Goal: Complete application form

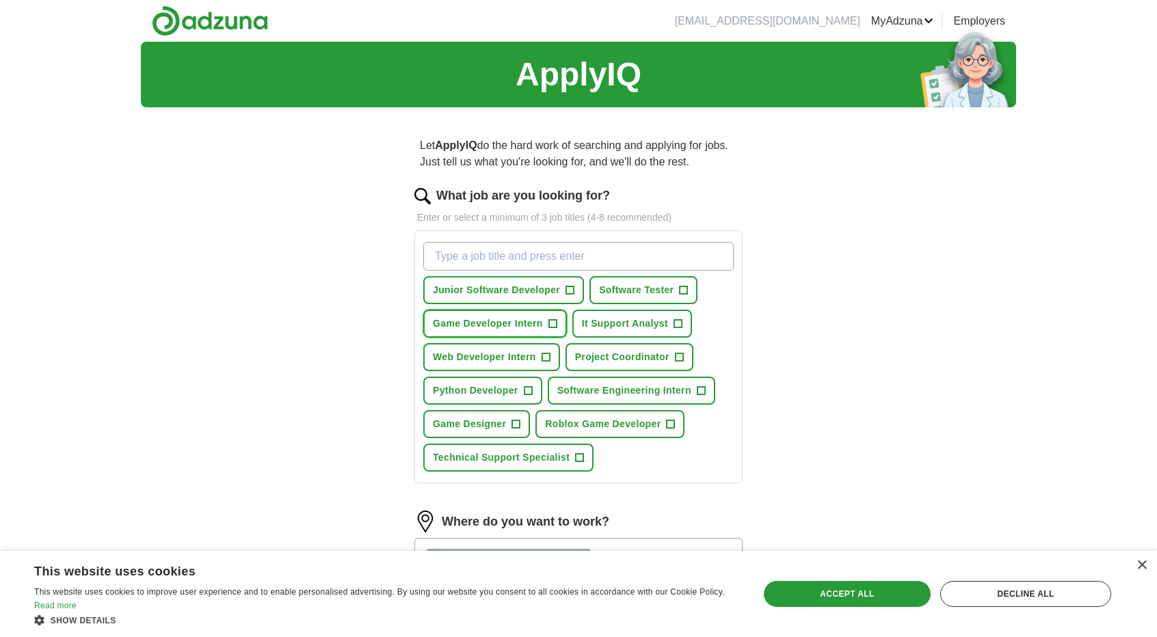
click at [548, 321] on span "+" at bounding box center [552, 324] width 8 height 11
click at [676, 388] on span "Software Engineering Intern" at bounding box center [624, 391] width 134 height 14
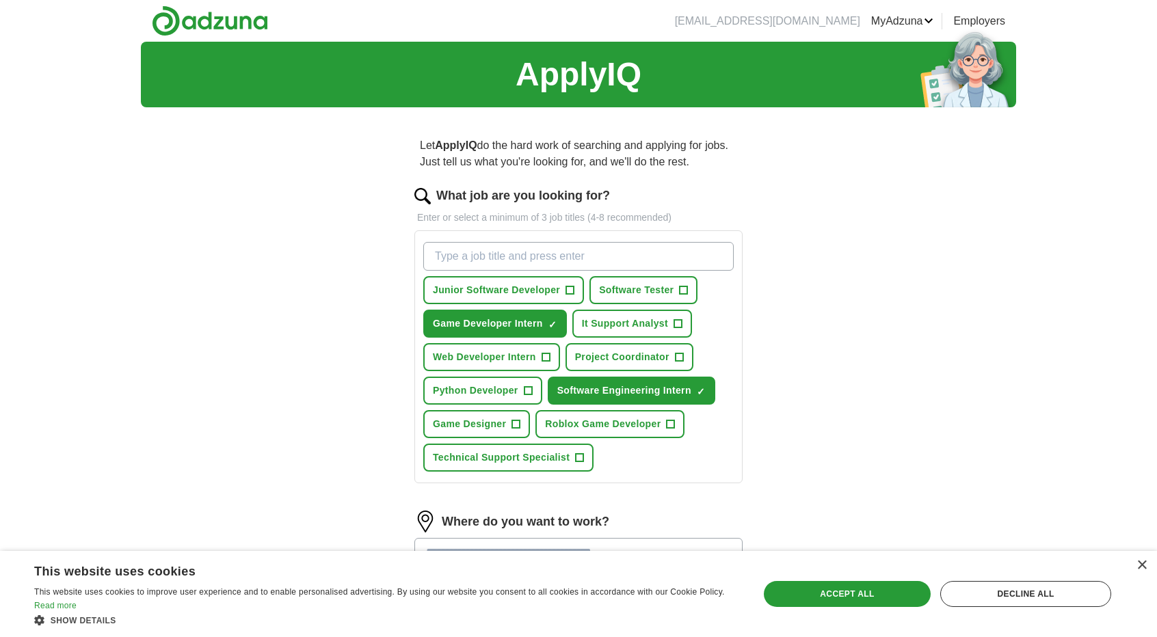
click at [510, 254] on input "What job are you looking for?" at bounding box center [578, 256] width 310 height 29
type input "intern"
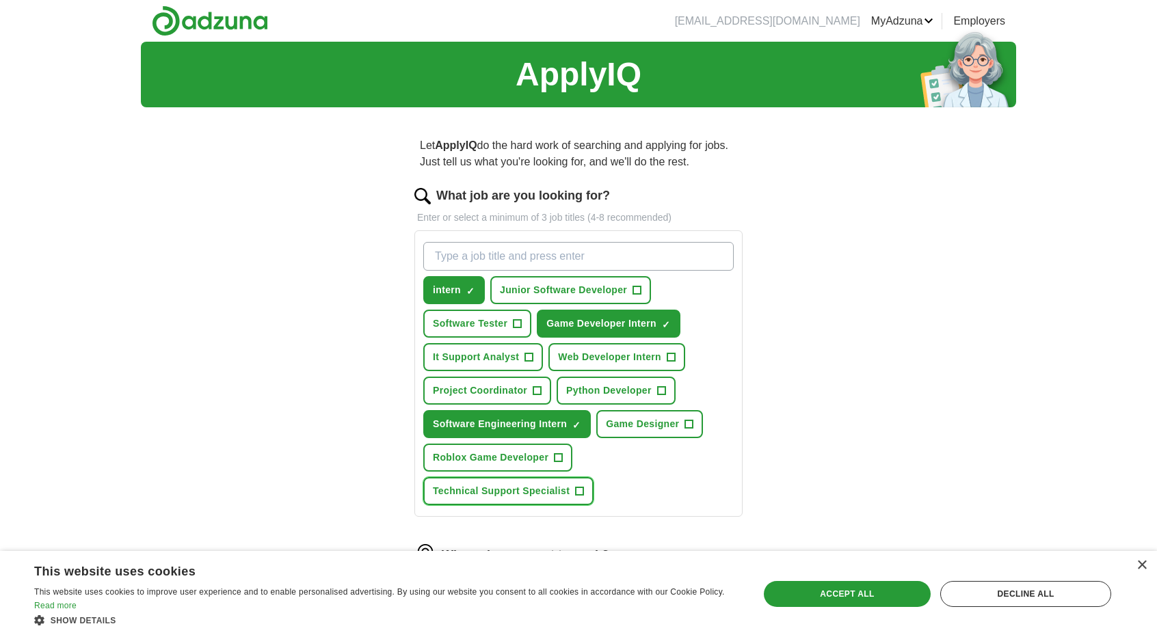
click at [581, 486] on span "+" at bounding box center [580, 491] width 8 height 11
click at [526, 353] on span "+" at bounding box center [529, 357] width 8 height 11
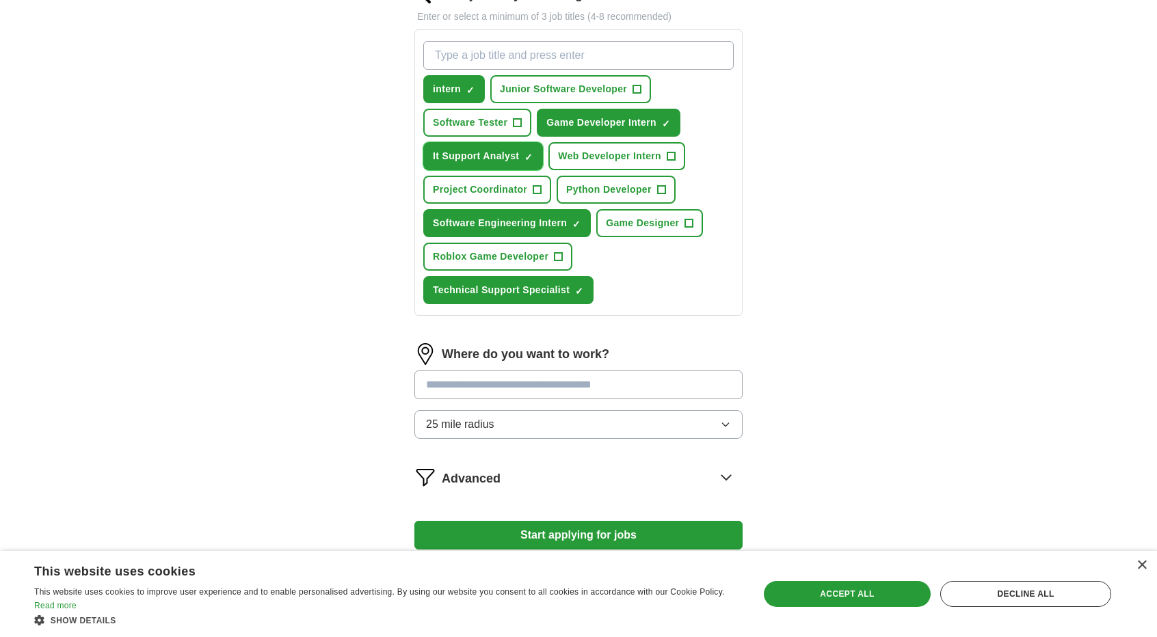
scroll to position [205, 0]
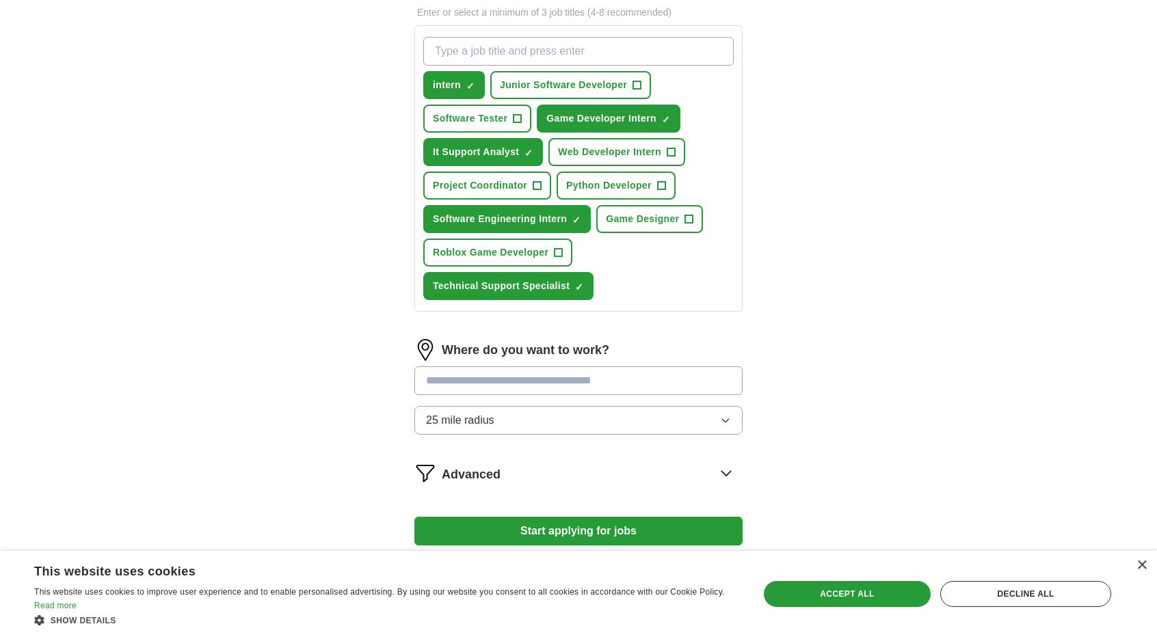
click at [598, 384] on input at bounding box center [578, 380] width 328 height 29
type input "*******"
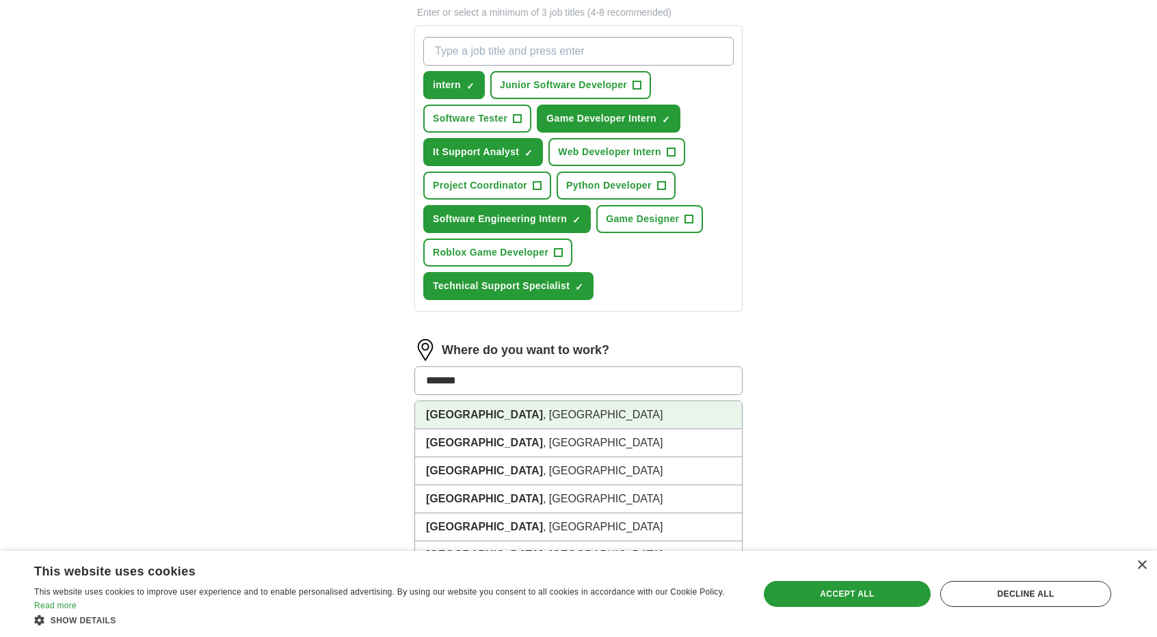
click at [536, 408] on li "[GEOGRAPHIC_DATA] , [GEOGRAPHIC_DATA]" at bounding box center [578, 415] width 327 height 28
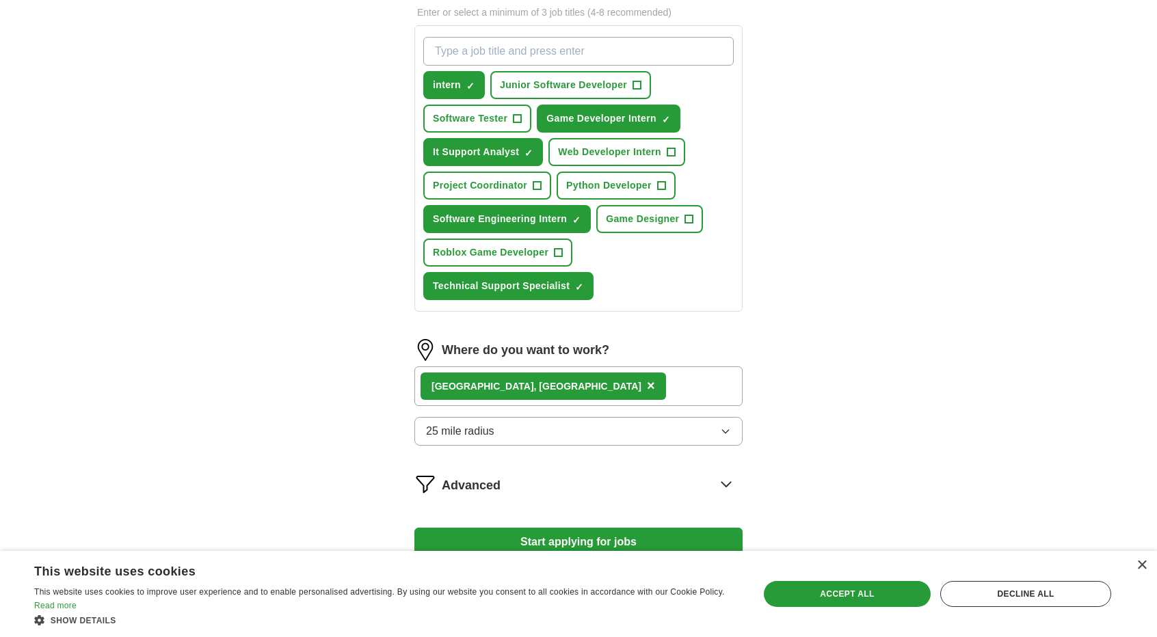
click at [543, 434] on button "25 mile radius" at bounding box center [578, 431] width 328 height 29
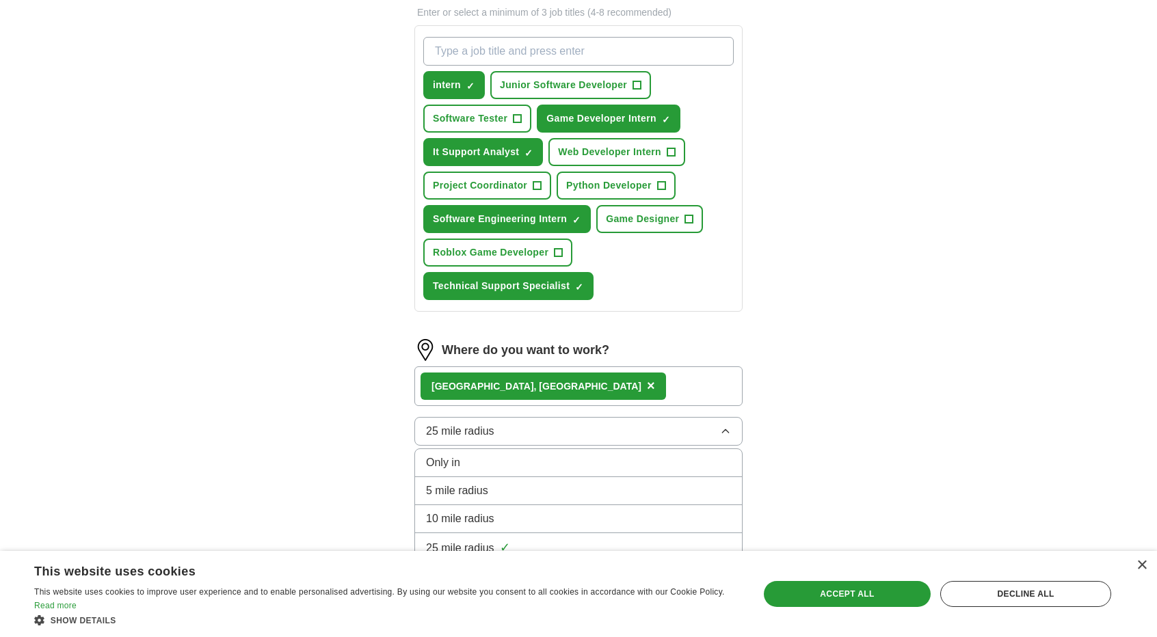
click at [695, 434] on button "25 mile radius" at bounding box center [578, 431] width 328 height 29
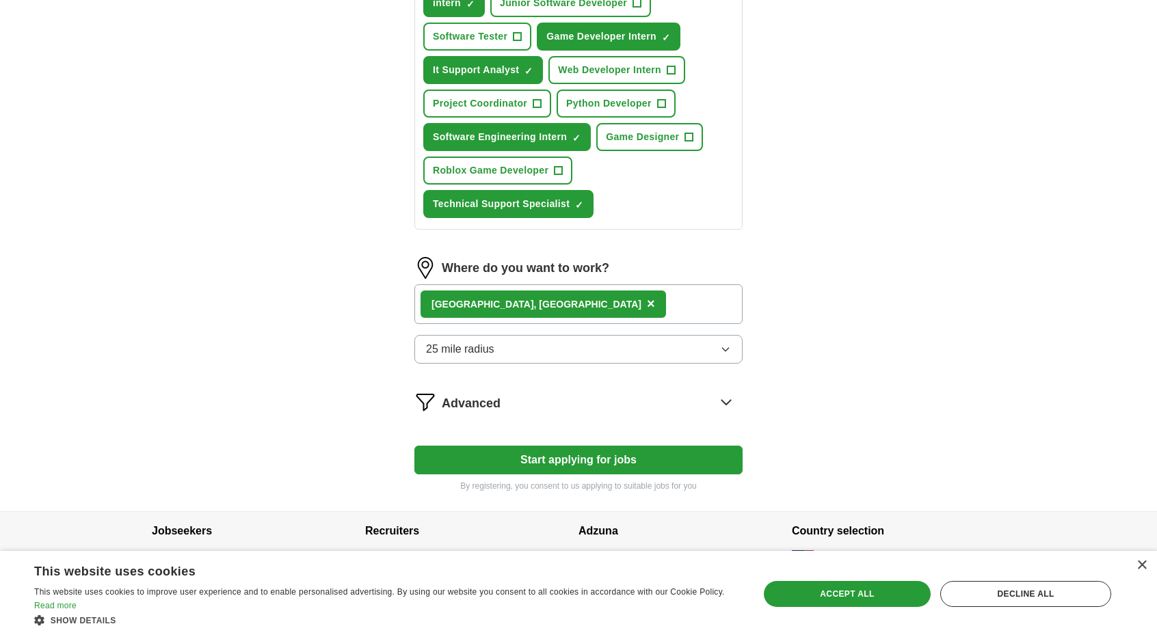
scroll to position [297, 0]
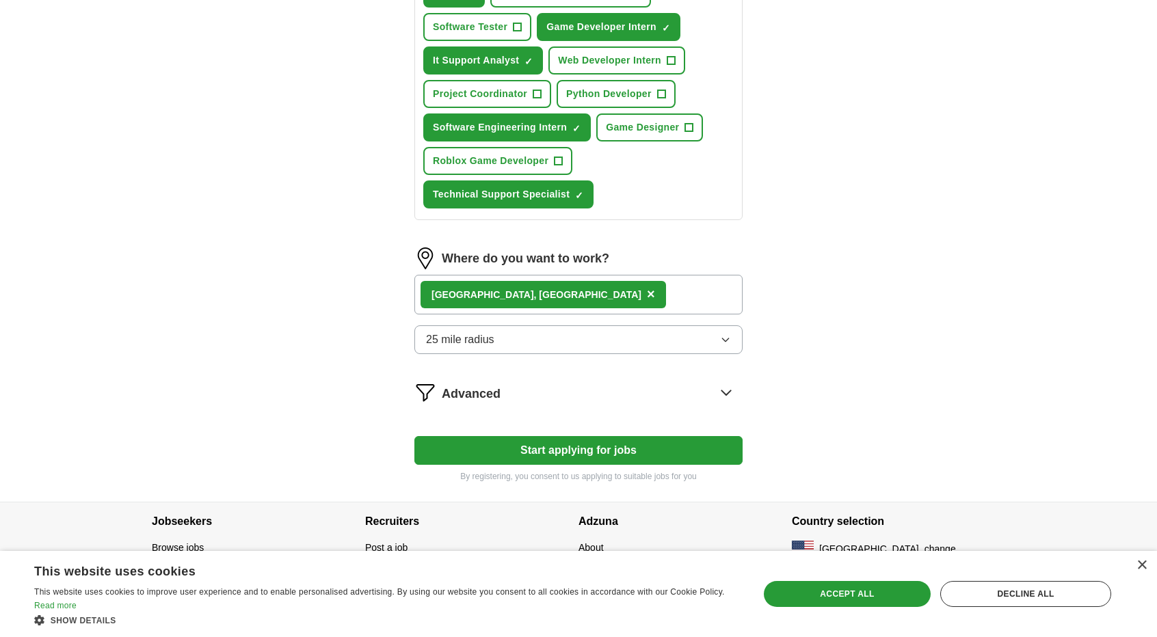
click at [518, 344] on button "25 mile radius" at bounding box center [578, 339] width 328 height 29
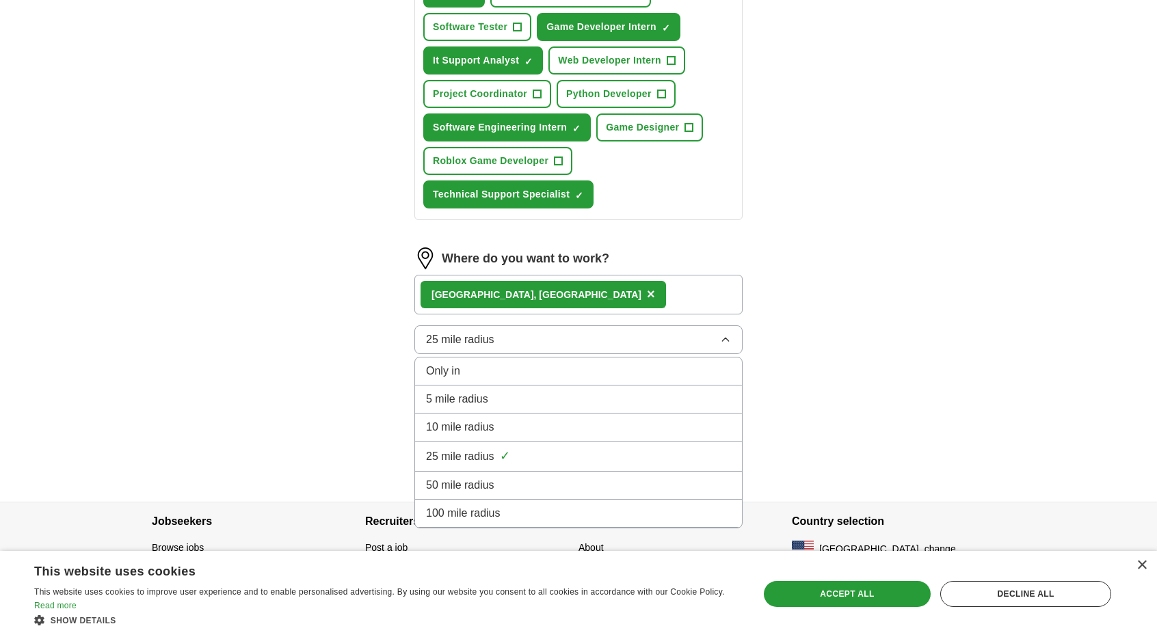
click at [513, 426] on div "10 mile radius" at bounding box center [578, 427] width 305 height 16
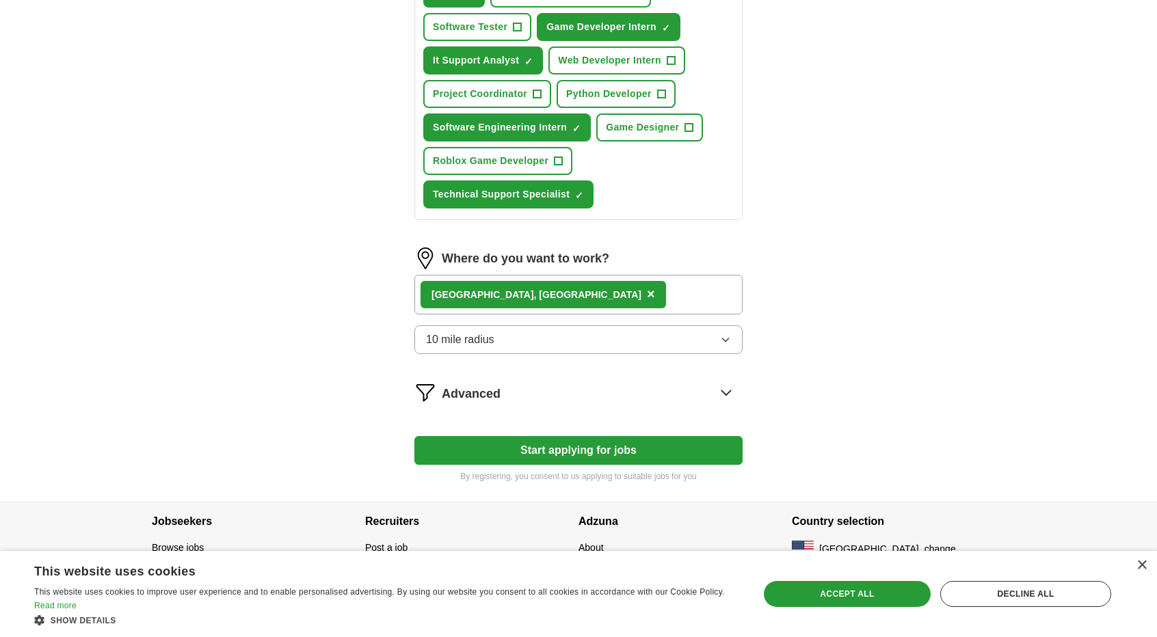
click at [553, 386] on div "Advanced" at bounding box center [592, 393] width 301 height 22
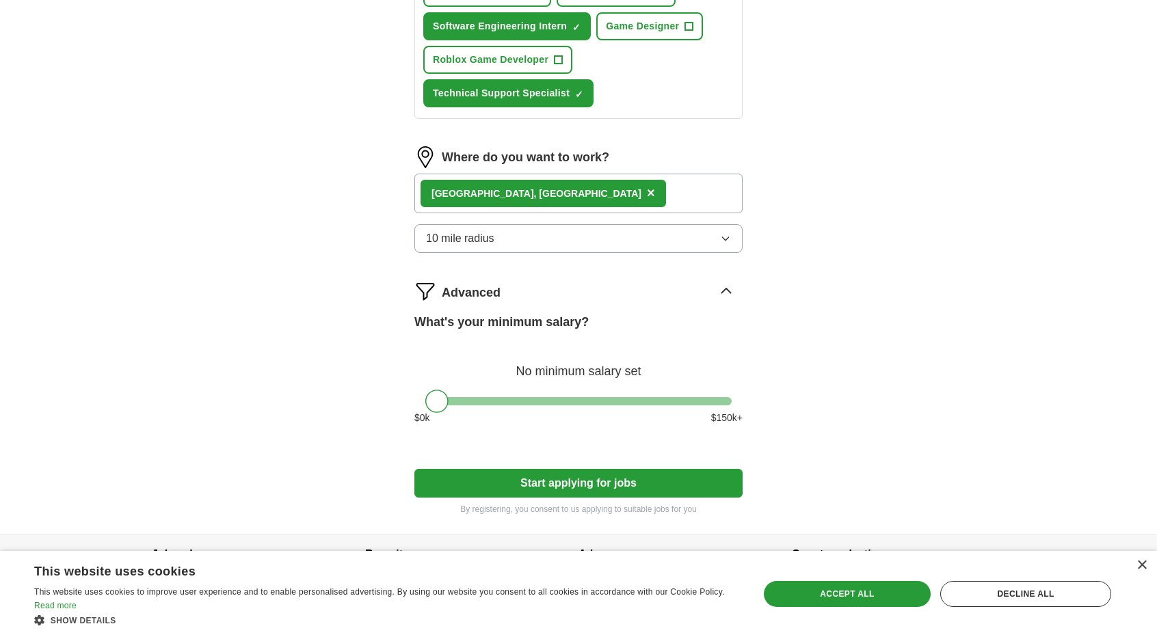
scroll to position [431, 0]
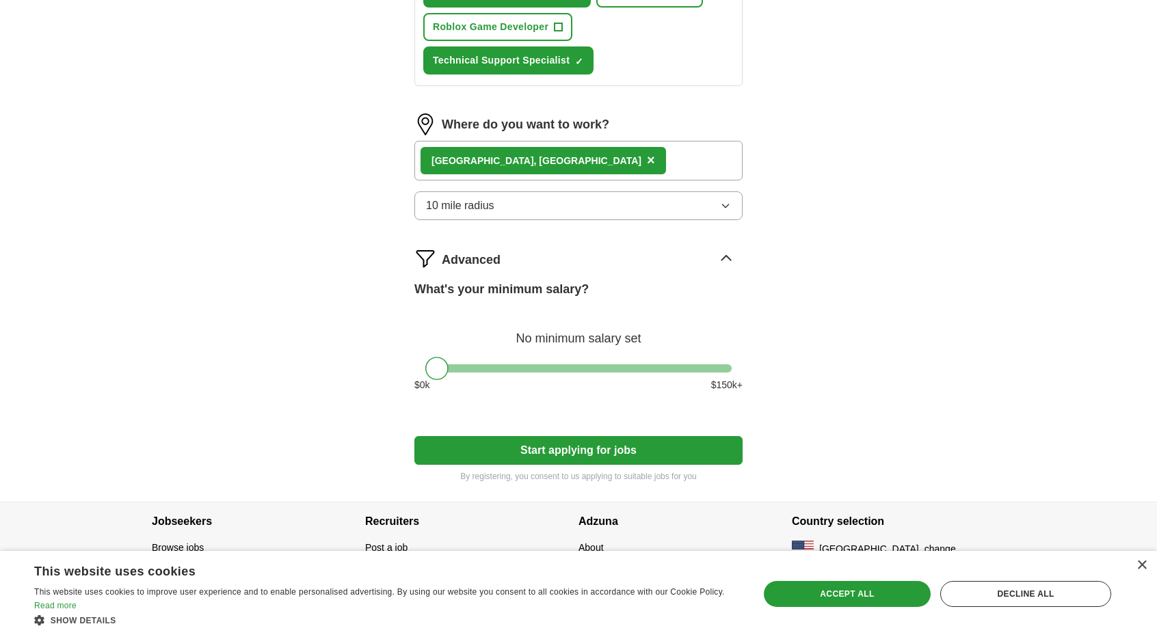
click at [583, 285] on label "What's your minimum salary?" at bounding box center [501, 289] width 174 height 18
click at [615, 443] on button "Start applying for jobs" at bounding box center [578, 450] width 328 height 29
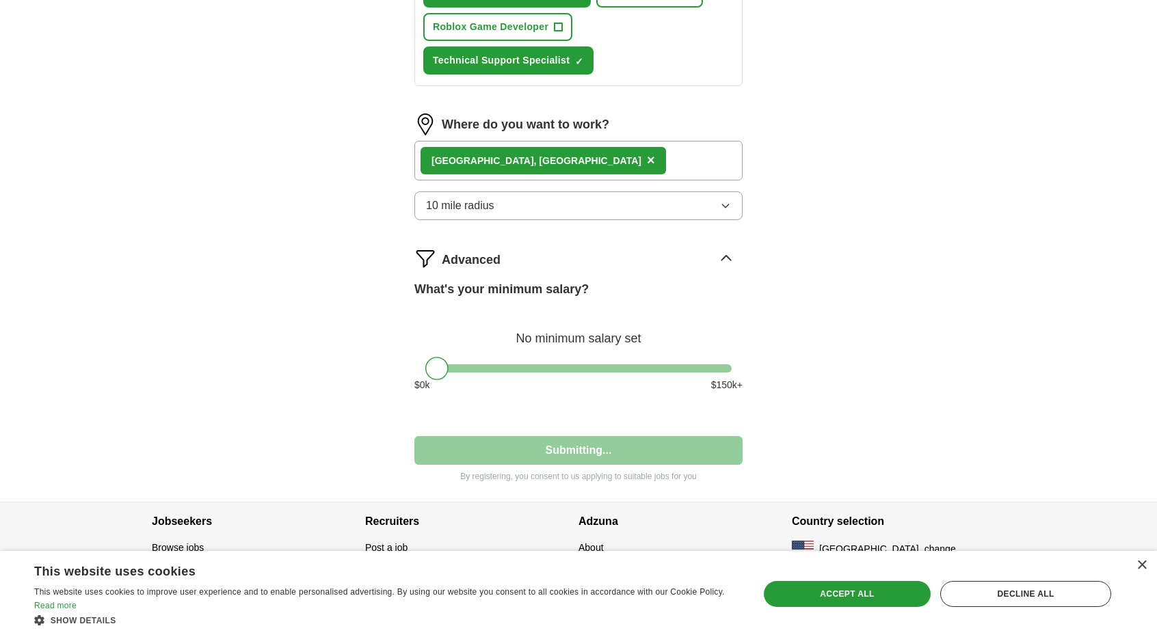
select select "**"
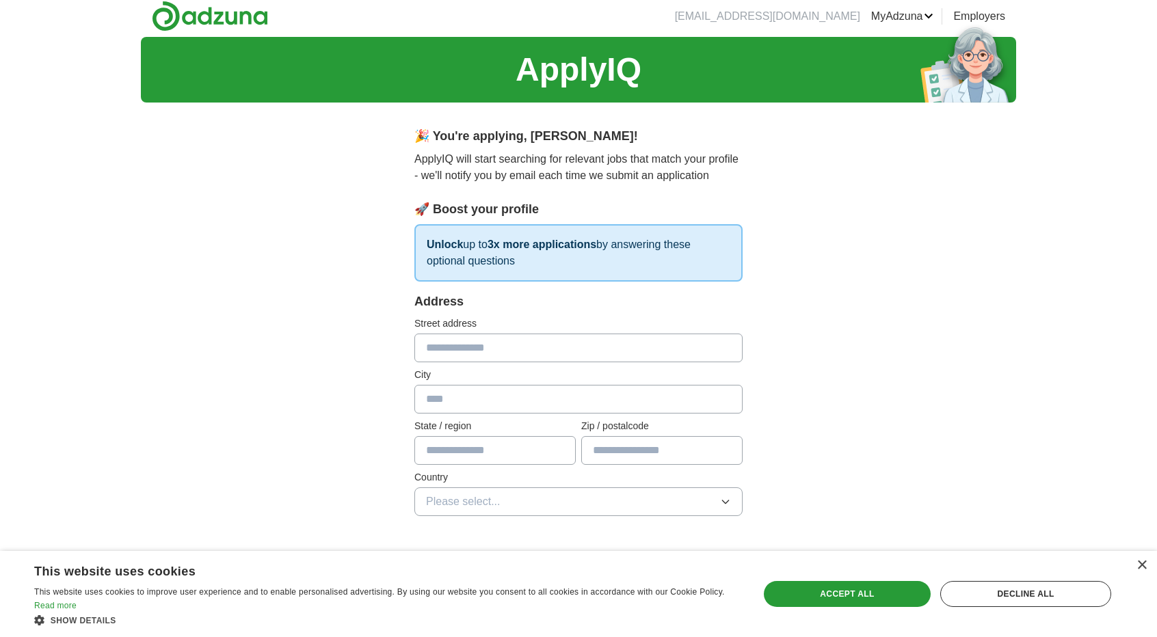
scroll to position [0, 0]
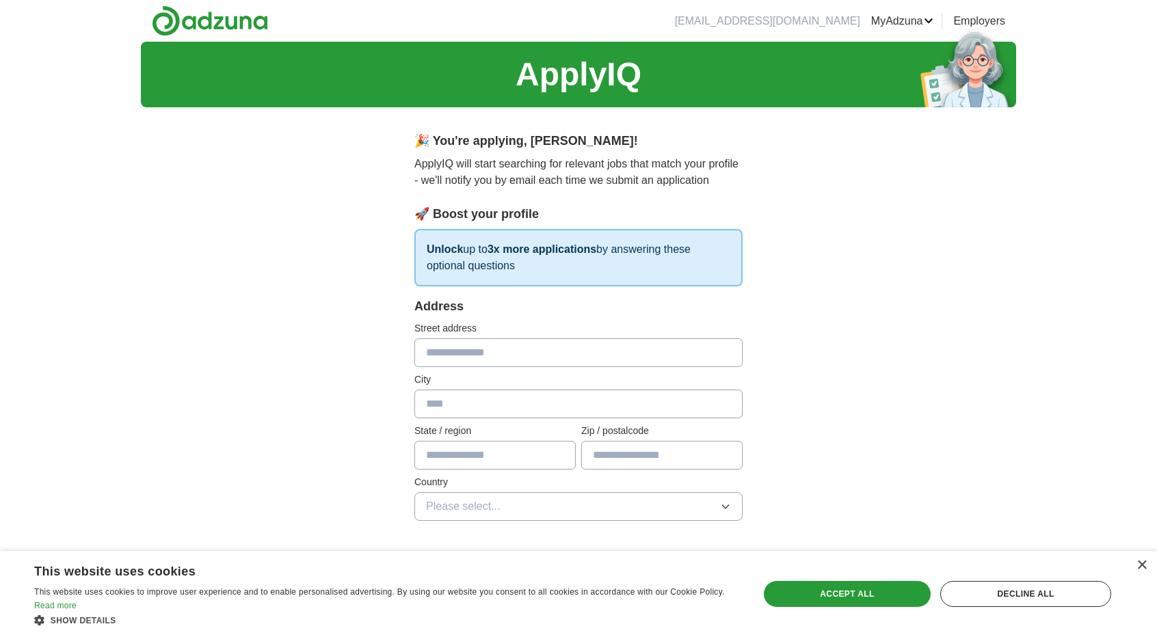
click at [613, 360] on input "text" at bounding box center [578, 352] width 328 height 29
type input "**********"
type input "*******"
type input "*********"
type input "*****"
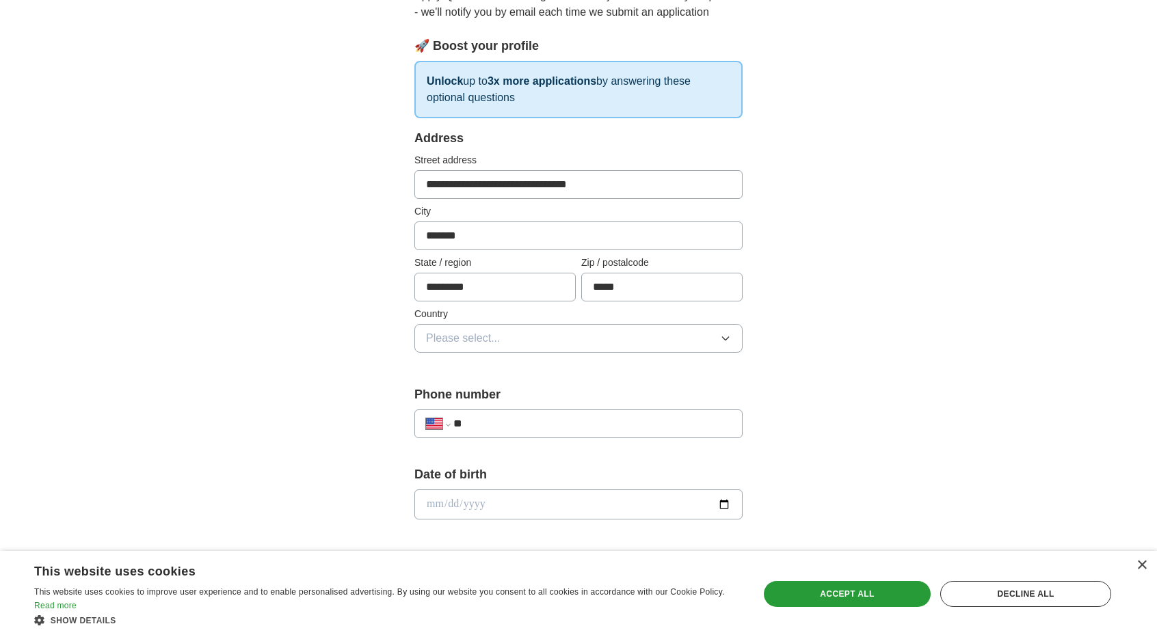
scroll to position [205, 0]
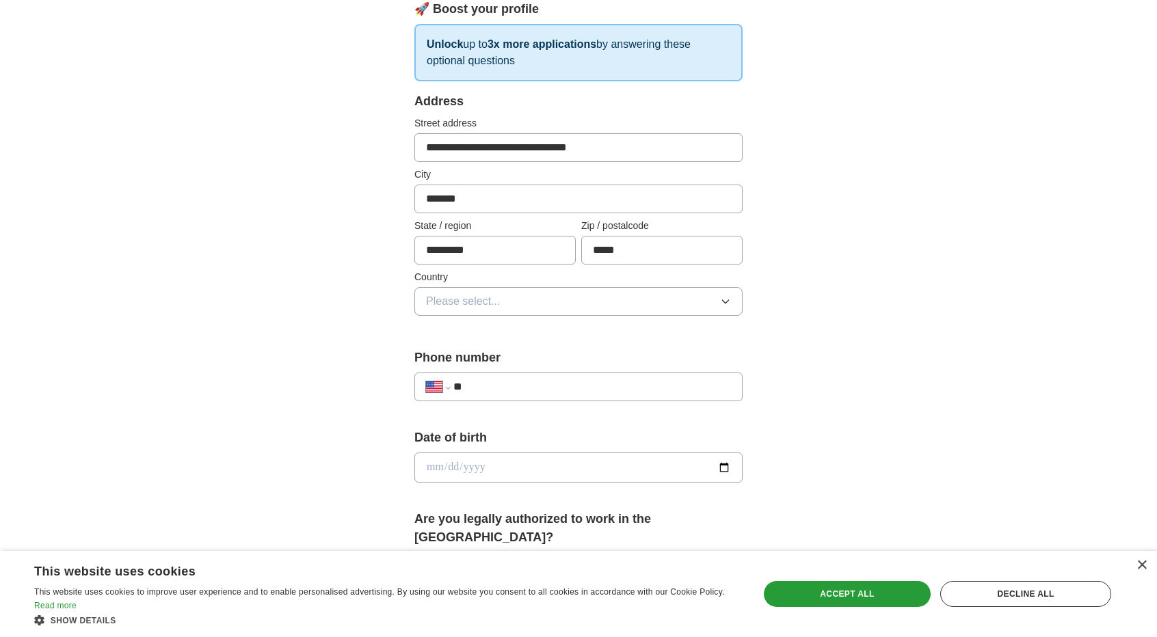
click at [486, 305] on span "Please select..." at bounding box center [463, 301] width 75 height 16
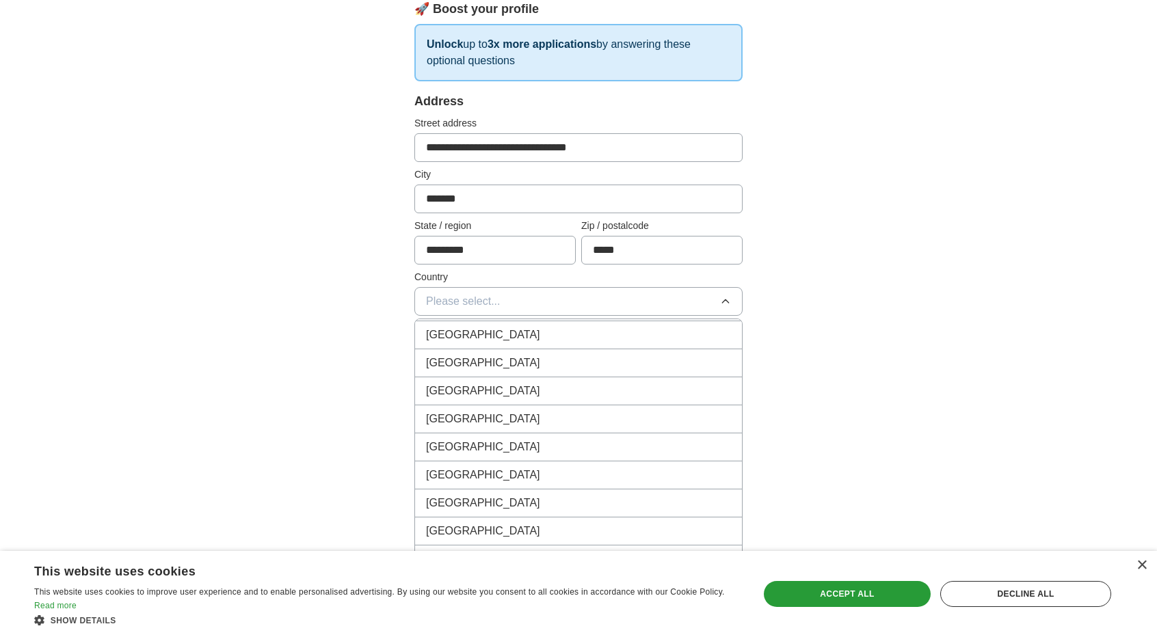
scroll to position [1846, 0]
click at [506, 302] on button "Please select..." at bounding box center [578, 301] width 328 height 29
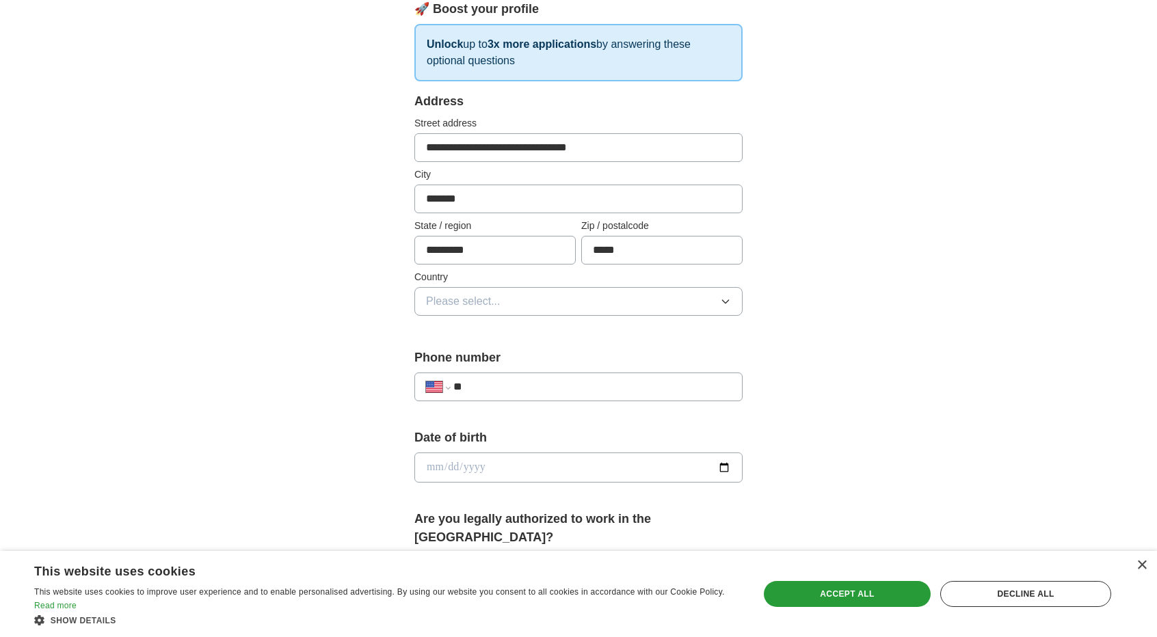
click at [511, 303] on button "Please select..." at bounding box center [578, 301] width 328 height 29
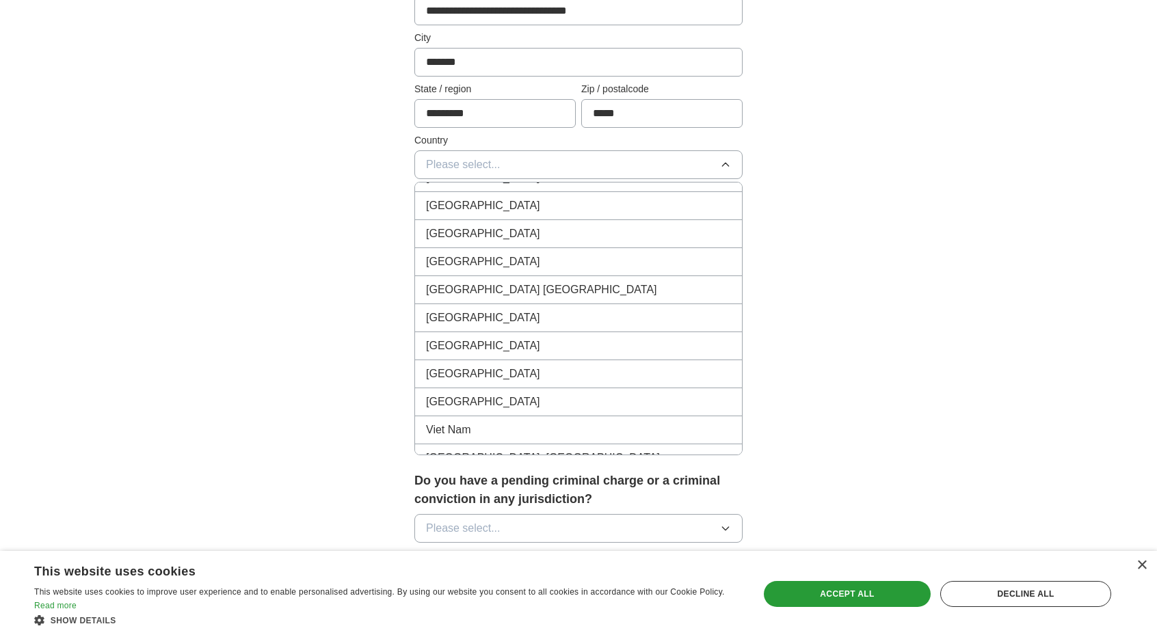
scroll to position [0, 0]
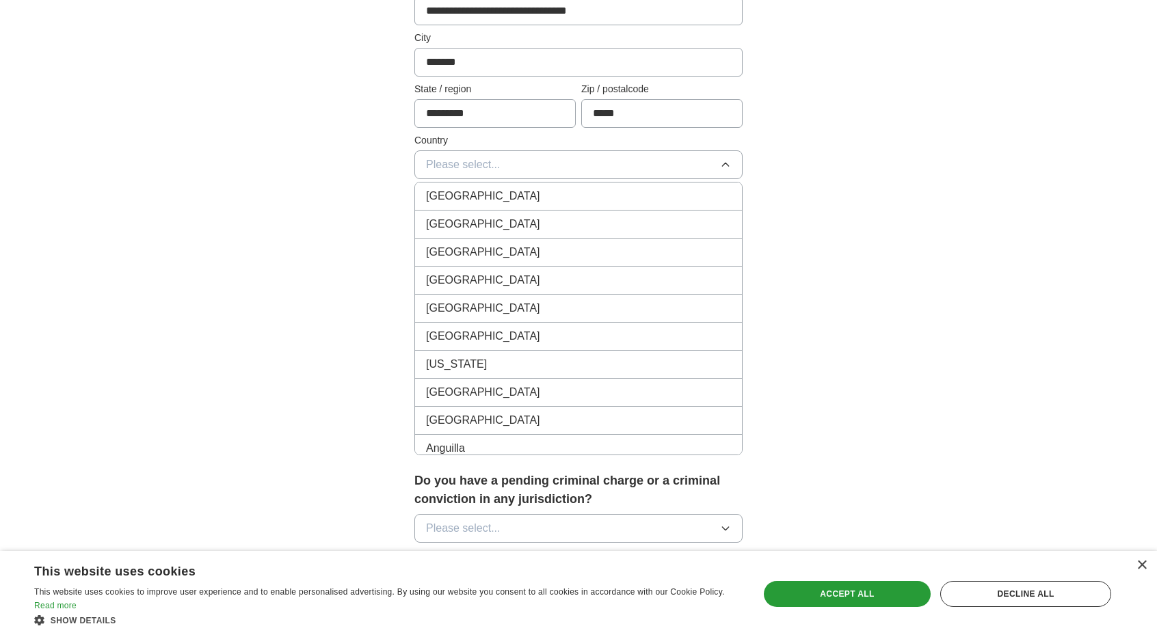
click at [611, 216] on div "[GEOGRAPHIC_DATA]" at bounding box center [578, 224] width 305 height 16
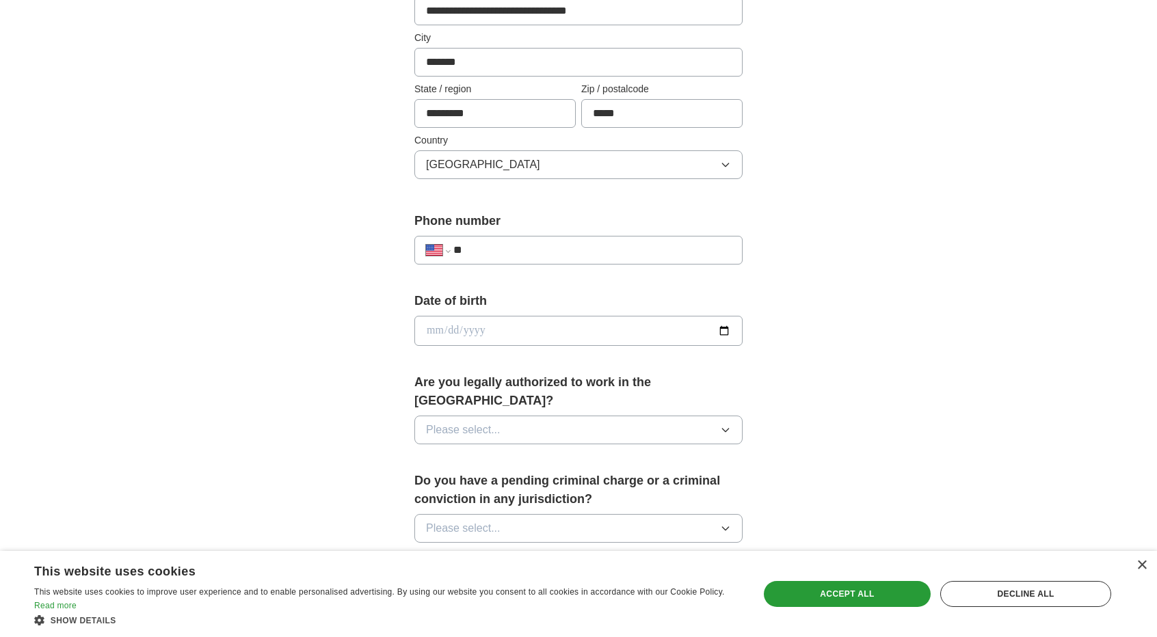
click at [526, 328] on input "date" at bounding box center [578, 331] width 328 height 30
click at [726, 324] on input "date" at bounding box center [578, 331] width 328 height 30
click at [449, 331] on input "date" at bounding box center [578, 331] width 328 height 30
click at [438, 329] on input "date" at bounding box center [578, 331] width 328 height 30
type input "**********"
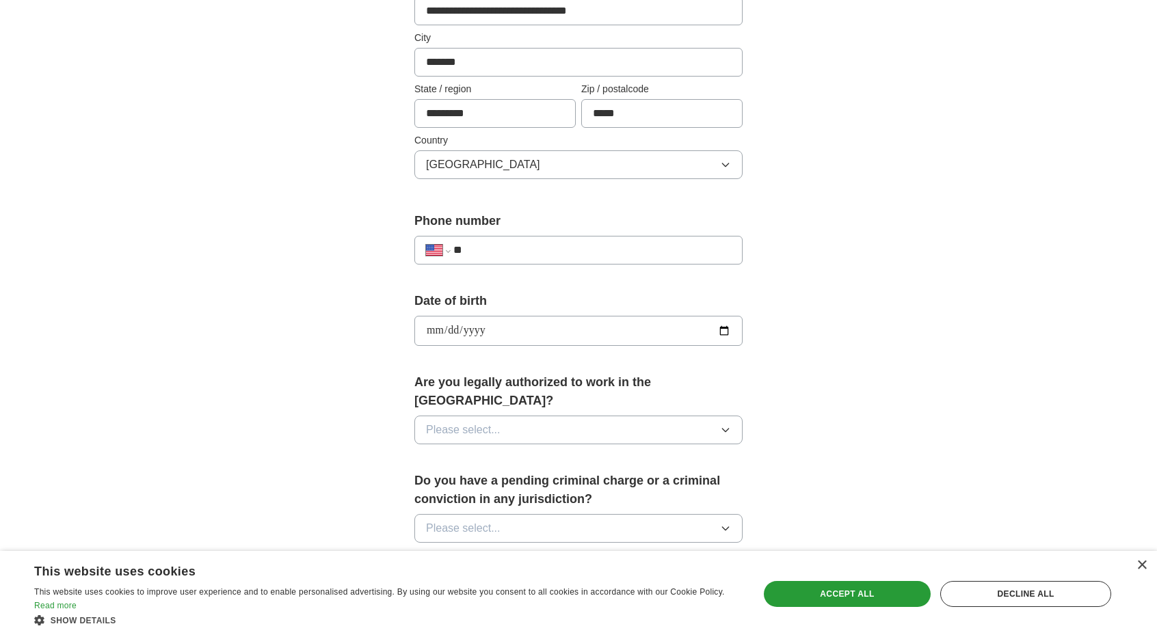
click at [503, 416] on button "Please select..." at bounding box center [578, 430] width 328 height 29
click at [470, 453] on div "Yes" at bounding box center [578, 461] width 305 height 16
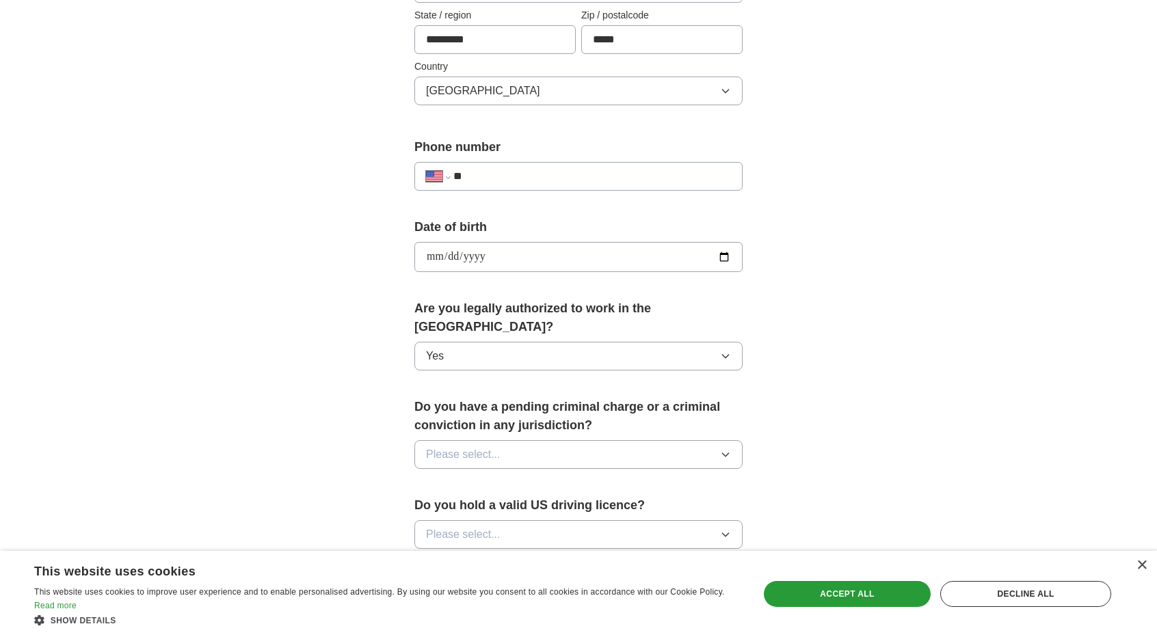
scroll to position [479, 0]
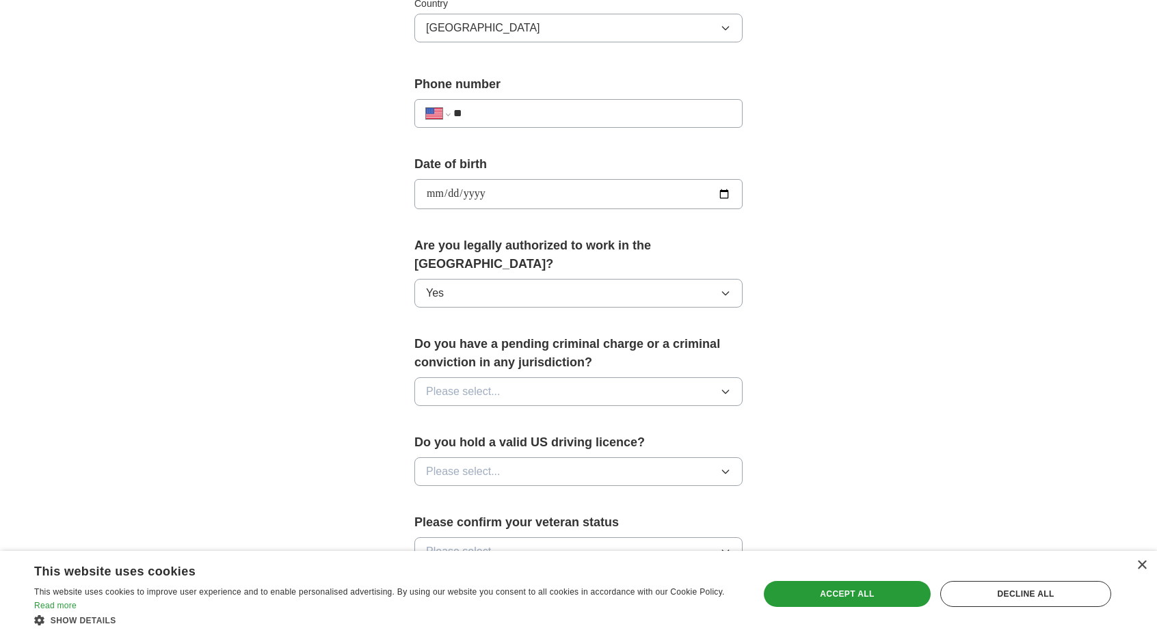
click at [516, 377] on button "Please select..." at bounding box center [578, 391] width 328 height 29
click at [505, 443] on div "No" at bounding box center [578, 451] width 305 height 16
click at [503, 457] on button "Please select..." at bounding box center [578, 471] width 328 height 29
click at [492, 495] on div "Yes" at bounding box center [578, 503] width 305 height 16
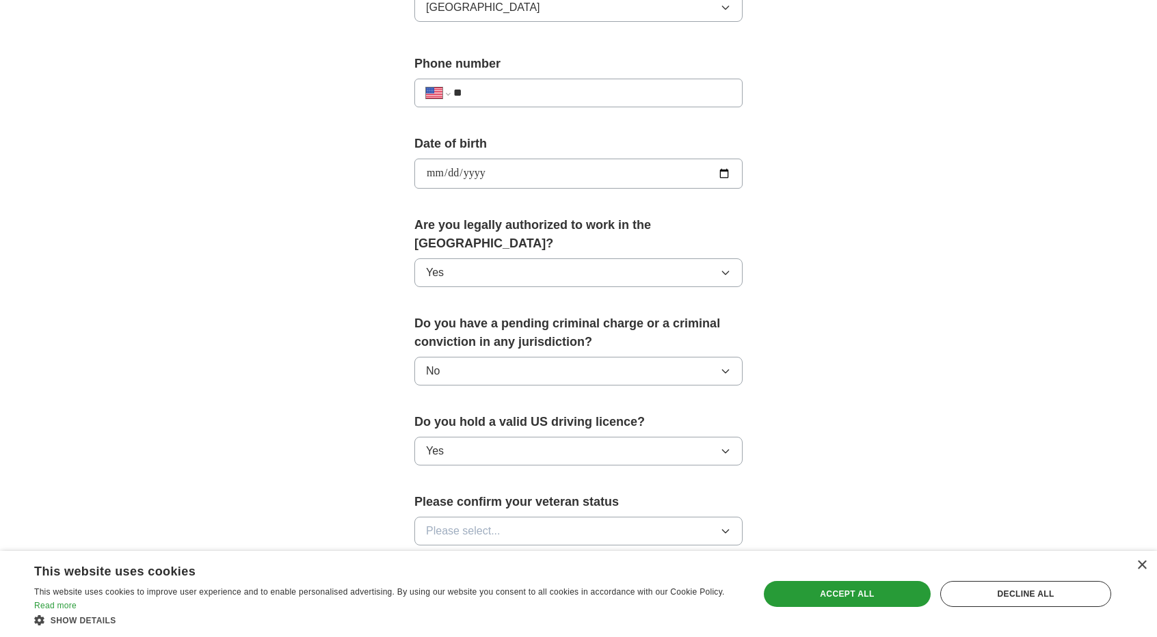
scroll to position [615, 0]
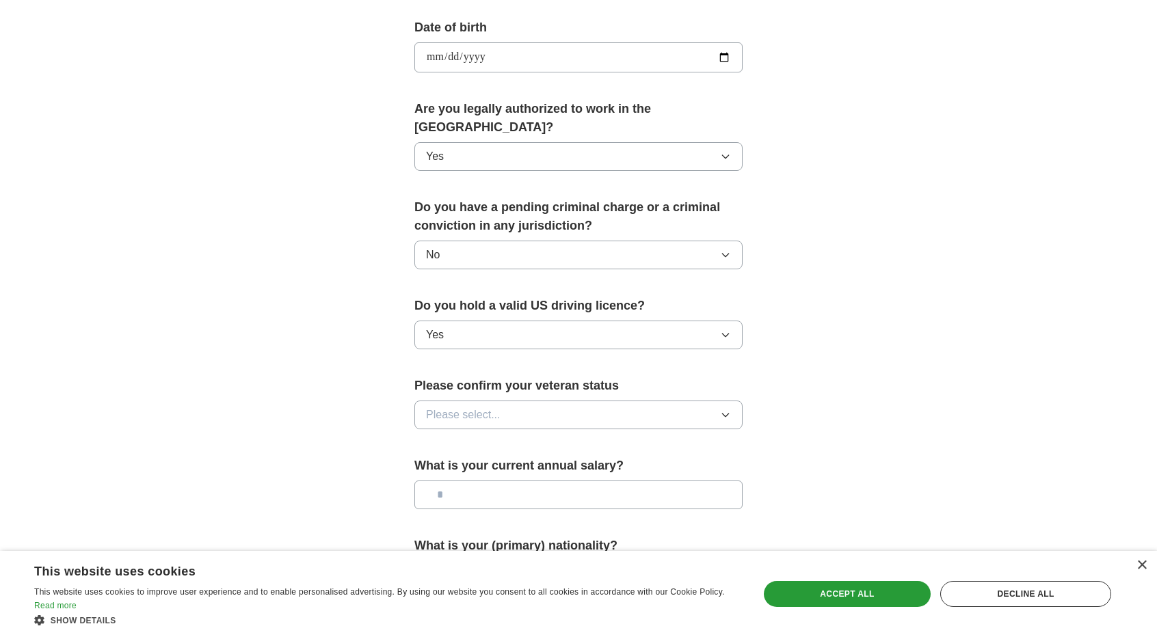
click at [516, 401] on button "Please select..." at bounding box center [578, 415] width 328 height 29
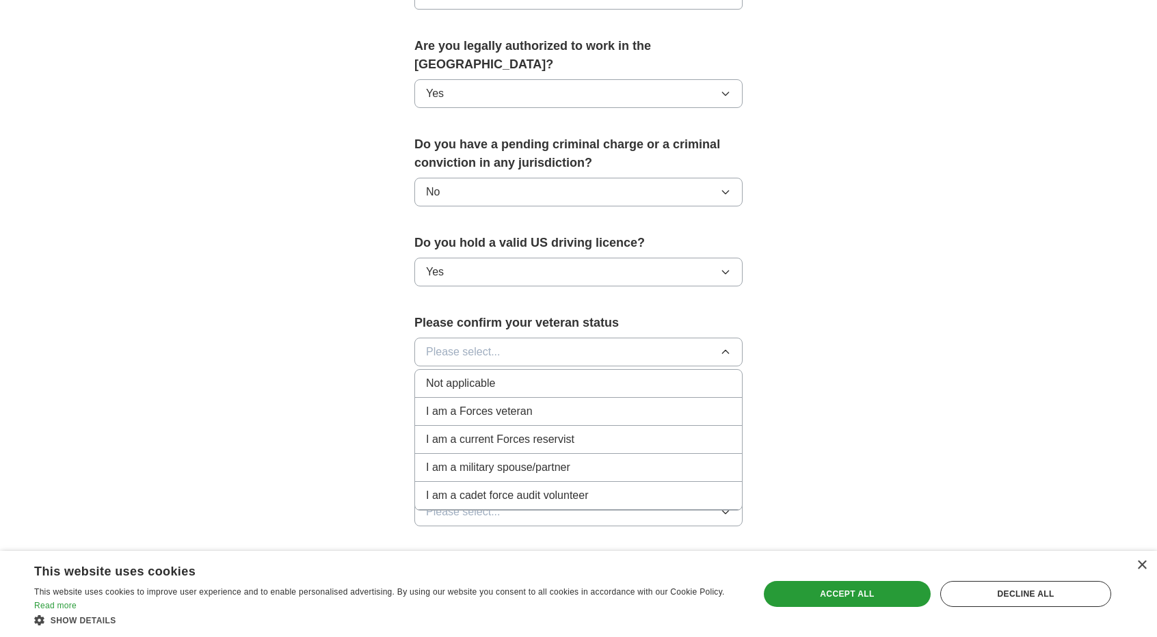
scroll to position [684, 0]
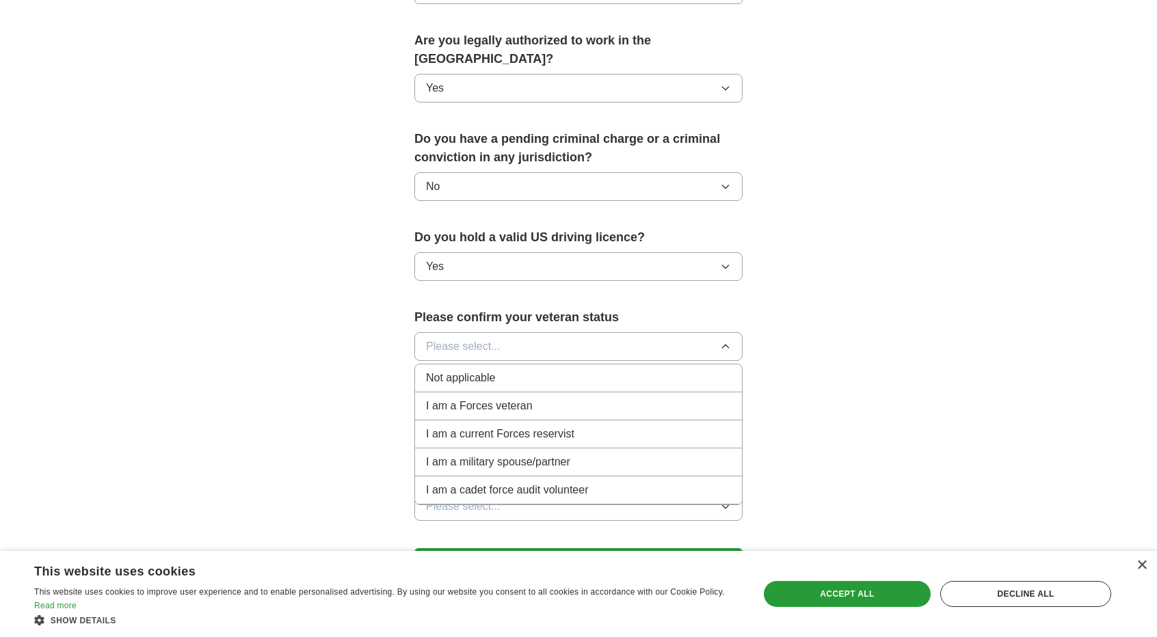
click at [494, 370] on span "Not applicable" at bounding box center [460, 378] width 69 height 16
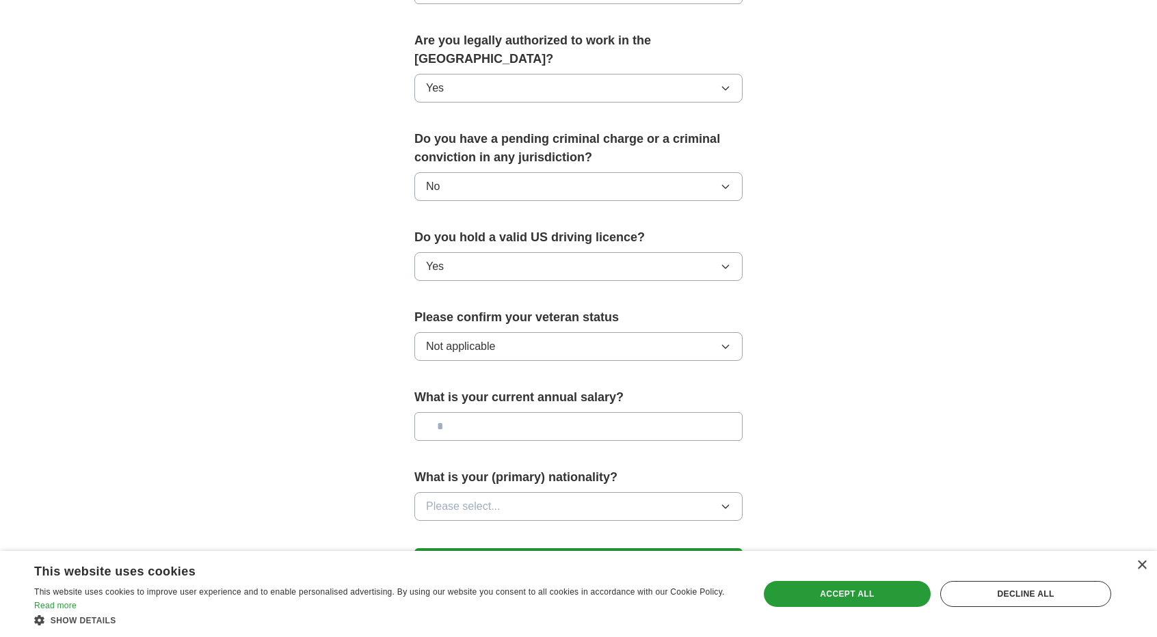
click at [514, 412] on input "text" at bounding box center [578, 426] width 328 height 29
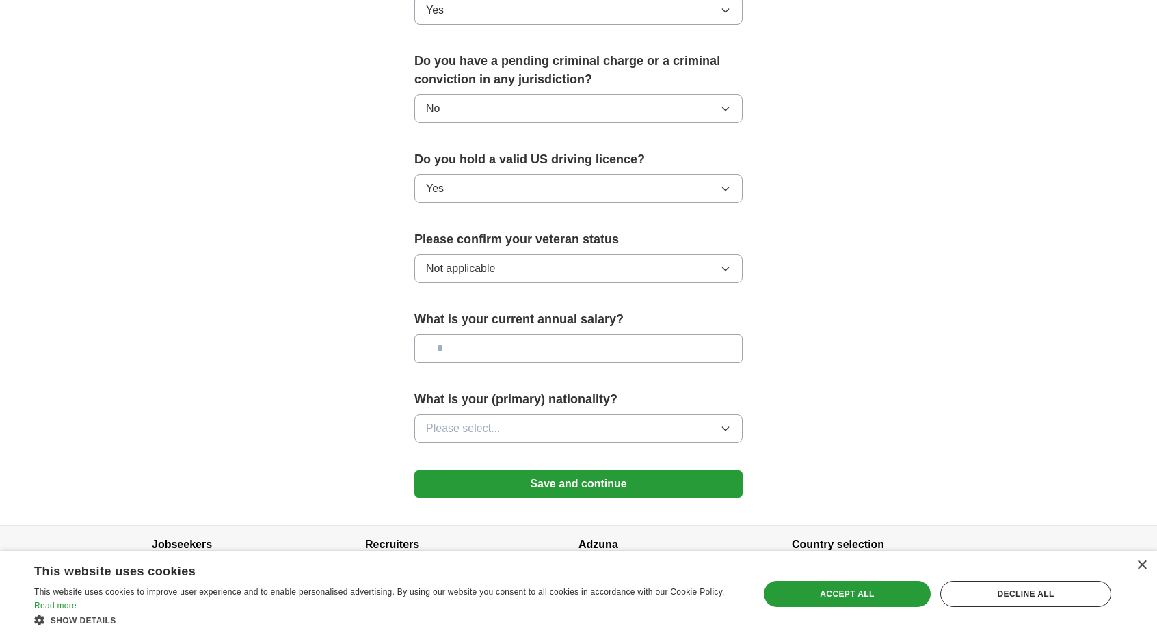
scroll to position [763, 0]
click at [577, 413] on button "Please select..." at bounding box center [578, 427] width 328 height 29
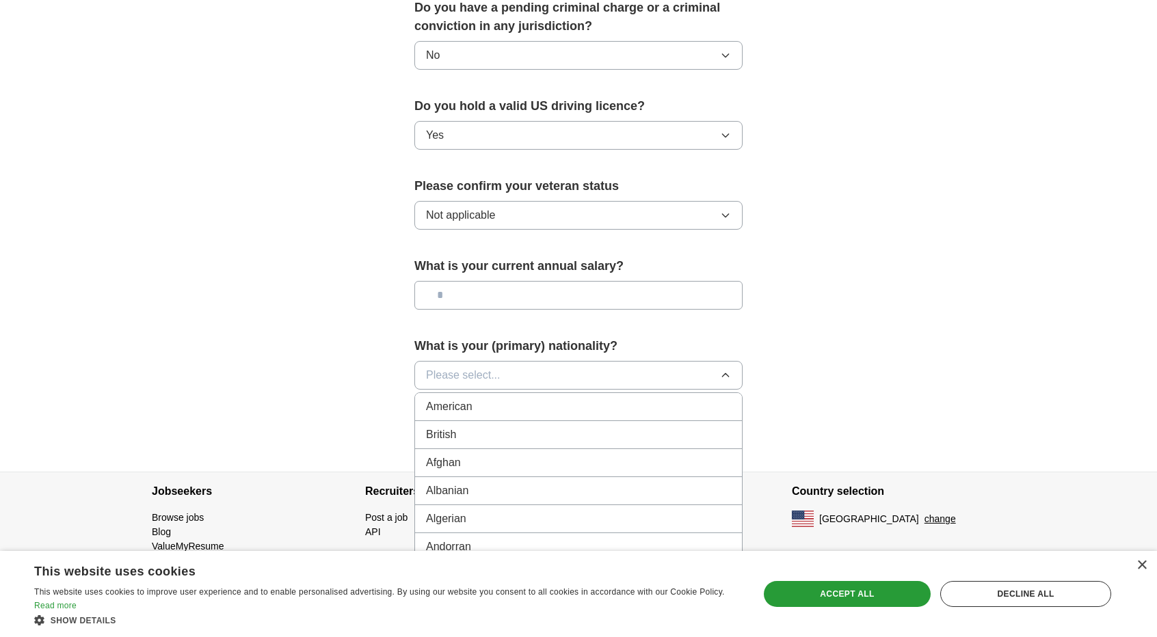
scroll to position [820, 0]
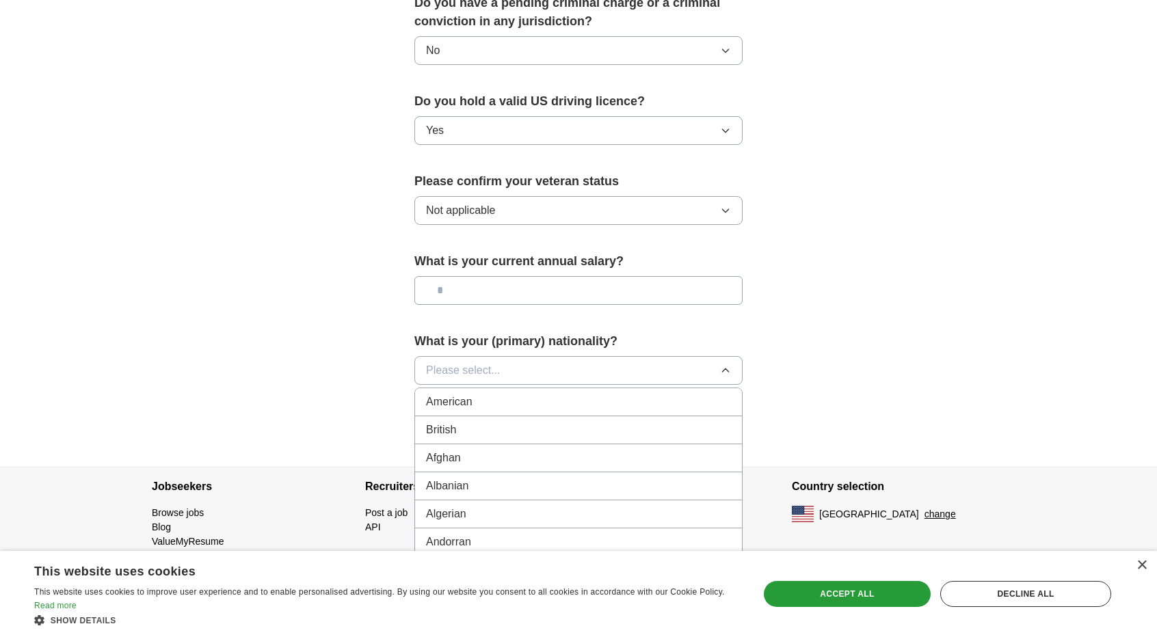
click at [525, 356] on button "Please select..." at bounding box center [578, 370] width 328 height 29
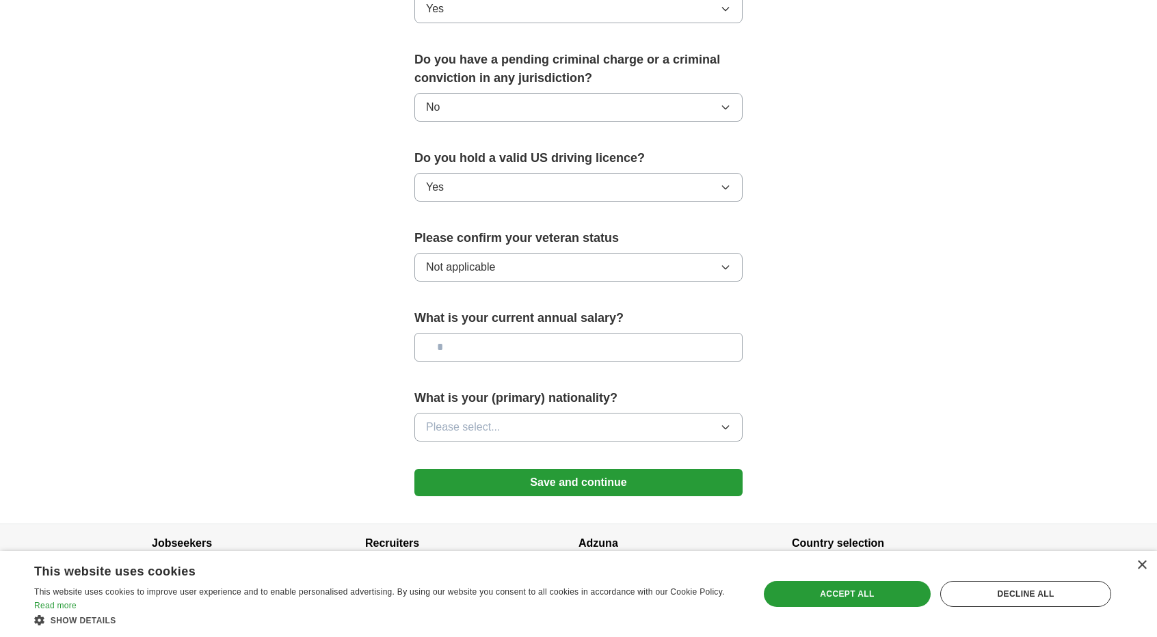
click at [547, 413] on button "Please select..." at bounding box center [578, 427] width 328 height 29
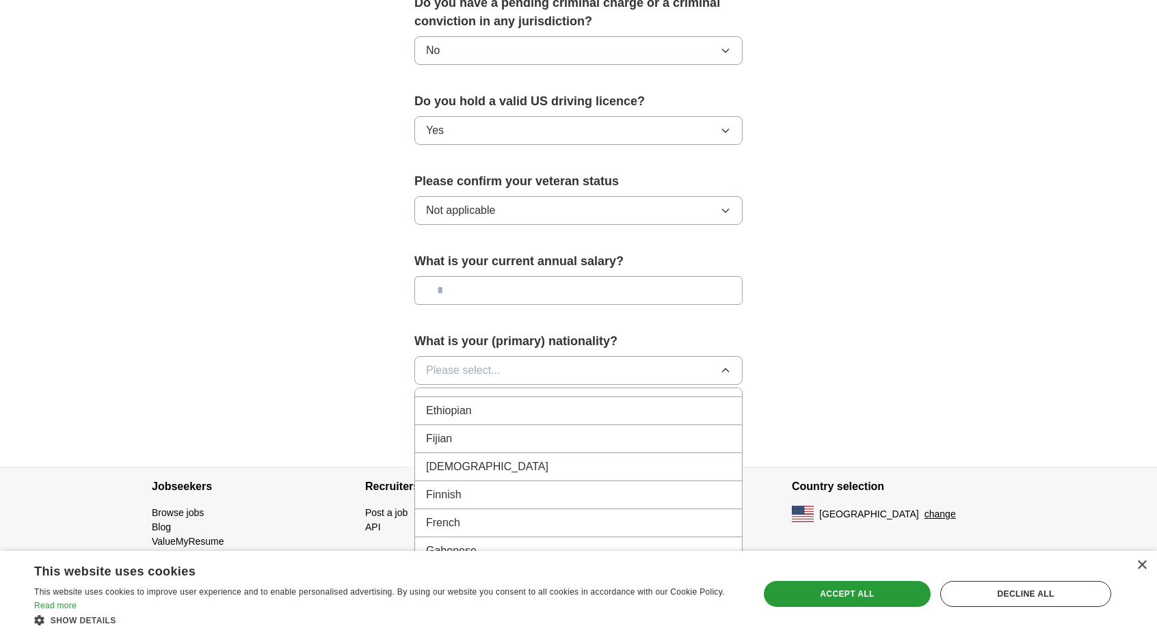
scroll to position [1813, 0]
click at [496, 487] on div "[DEMOGRAPHIC_DATA]" at bounding box center [578, 495] width 305 height 16
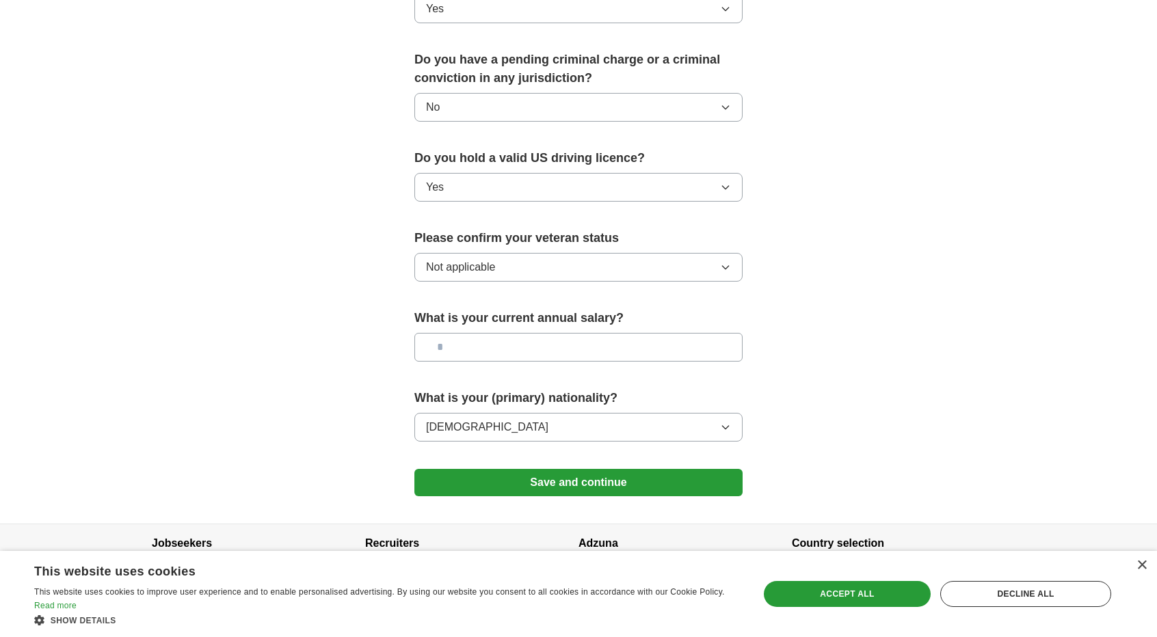
click at [506, 333] on input "text" at bounding box center [578, 347] width 328 height 29
type input "*******"
click at [568, 469] on button "Save and continue" at bounding box center [578, 482] width 328 height 27
